Goal: Navigation & Orientation: Go to known website

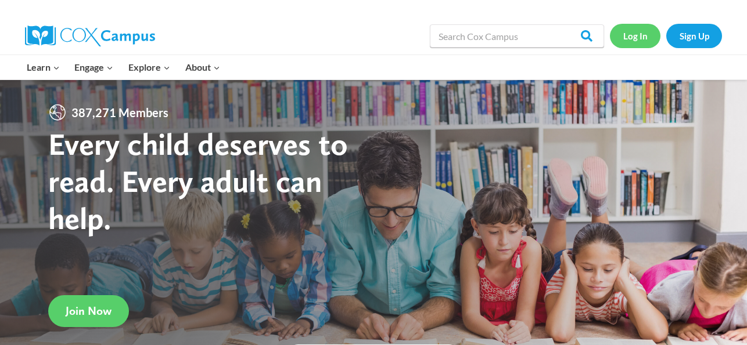
click at [641, 38] on link "Log In" at bounding box center [635, 36] width 51 height 24
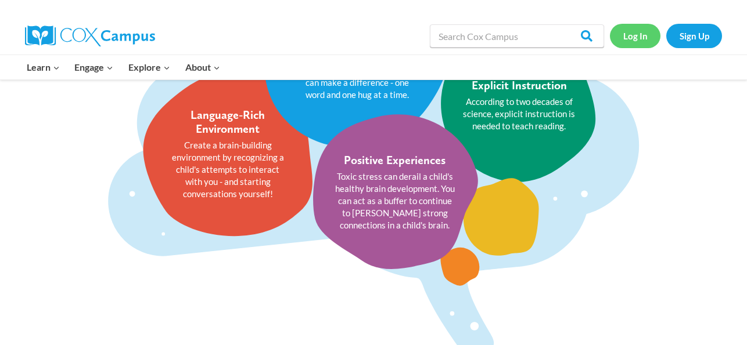
scroll to position [2051, 0]
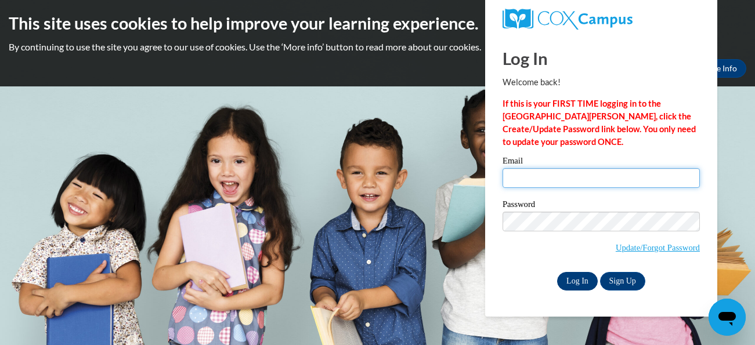
type input "tchennault@kippatl.org"
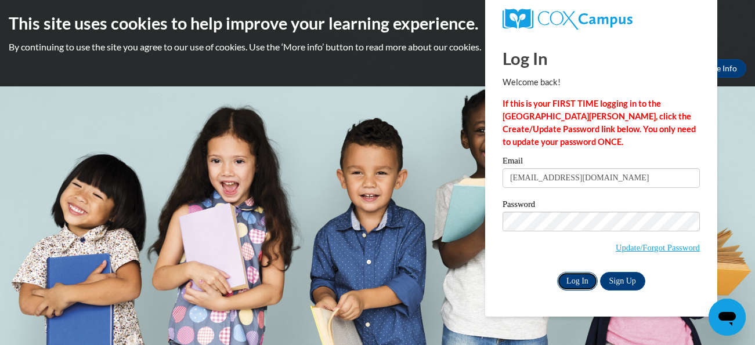
click at [589, 277] on input "Log In" at bounding box center [577, 281] width 41 height 19
